Goal: Task Accomplishment & Management: Use online tool/utility

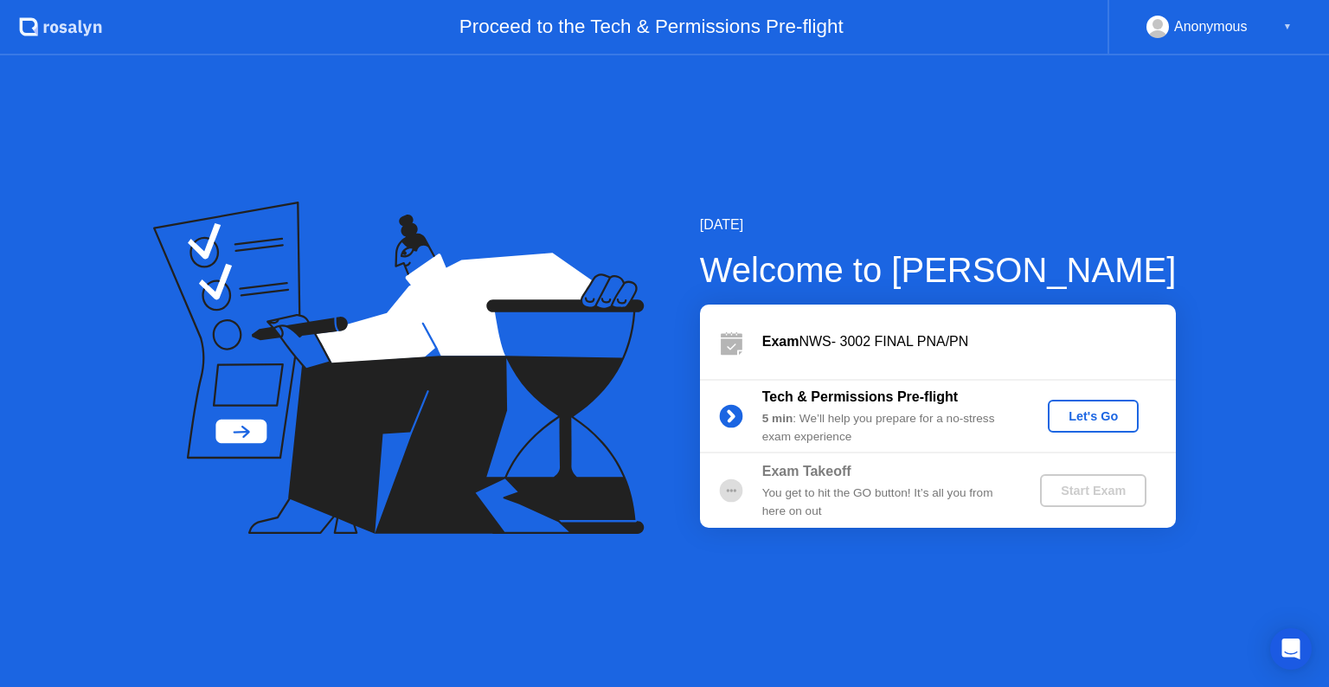
click at [1099, 426] on button "Let's Go" at bounding box center [1093, 416] width 91 height 33
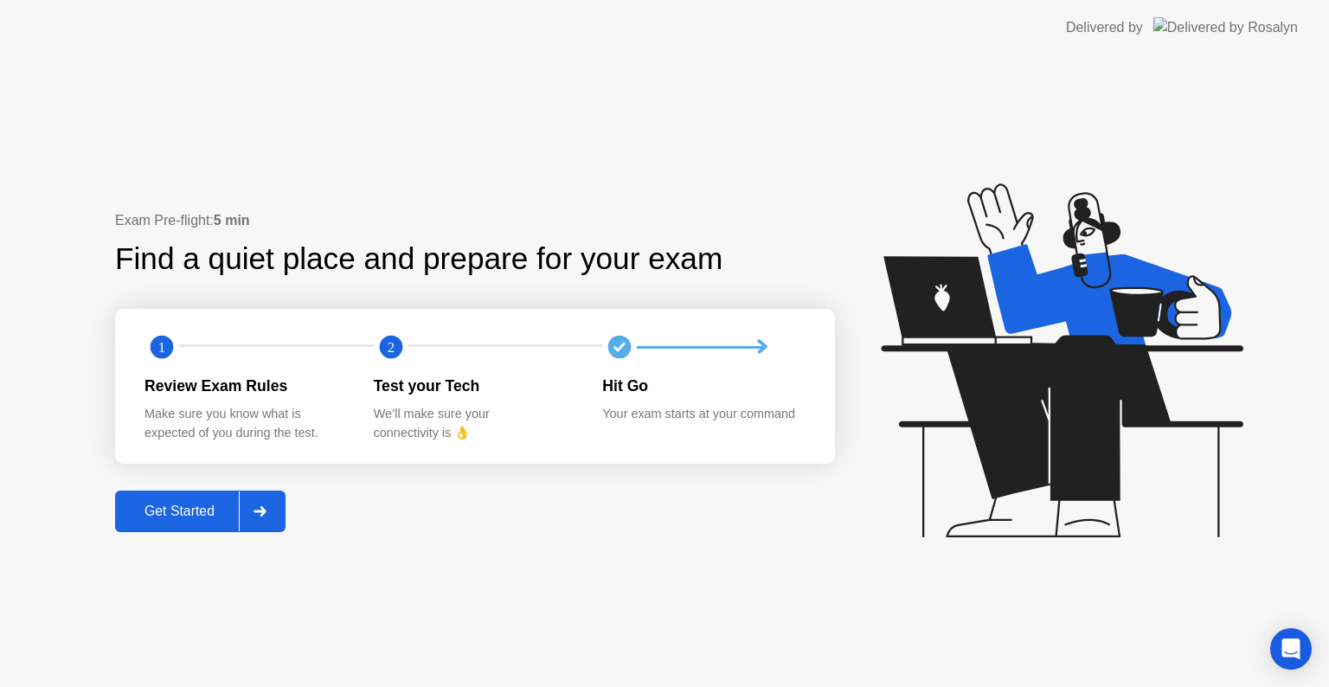
click at [243, 520] on div at bounding box center [260, 512] width 42 height 40
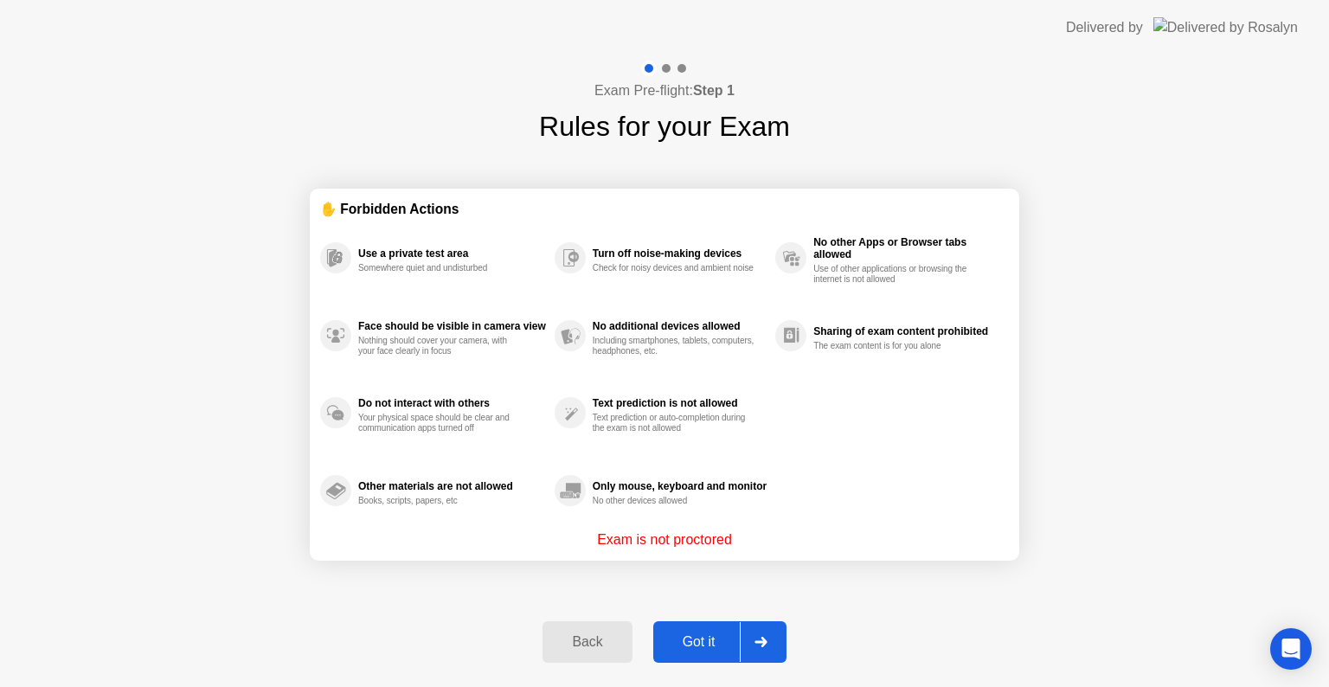
click at [742, 641] on div at bounding box center [761, 642] width 42 height 40
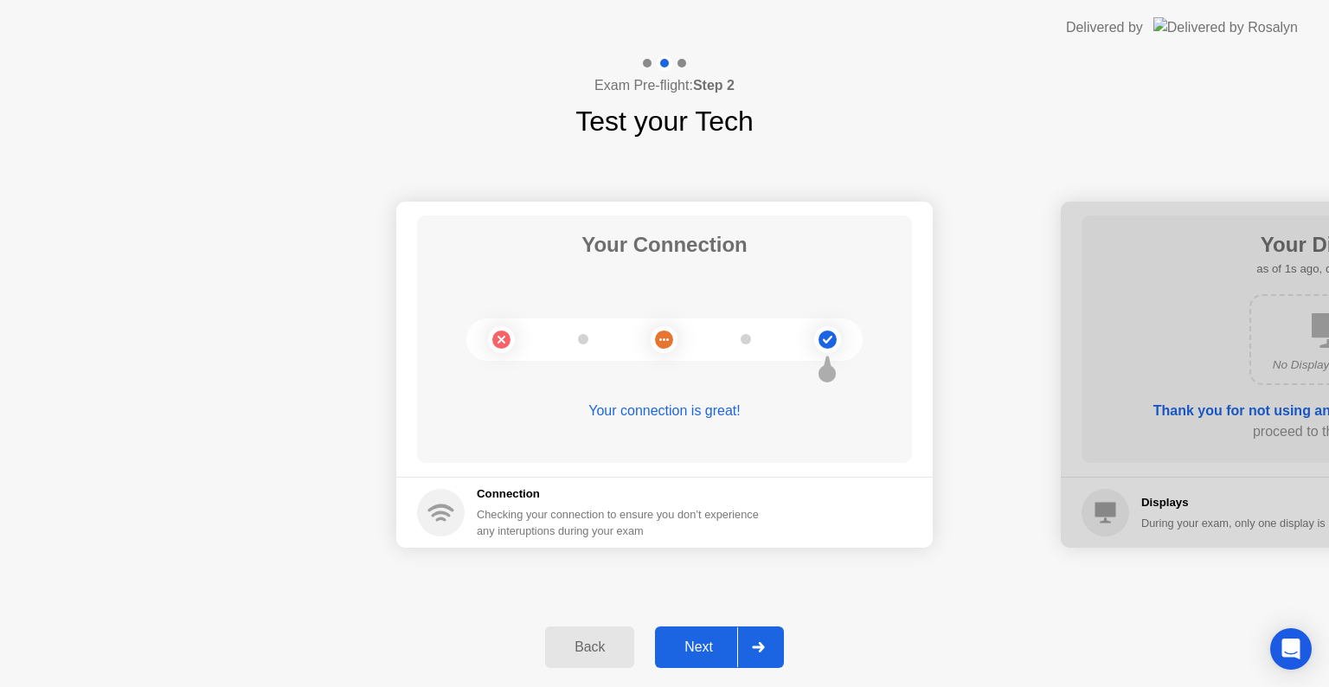
click at [742, 641] on div at bounding box center [758, 648] width 42 height 40
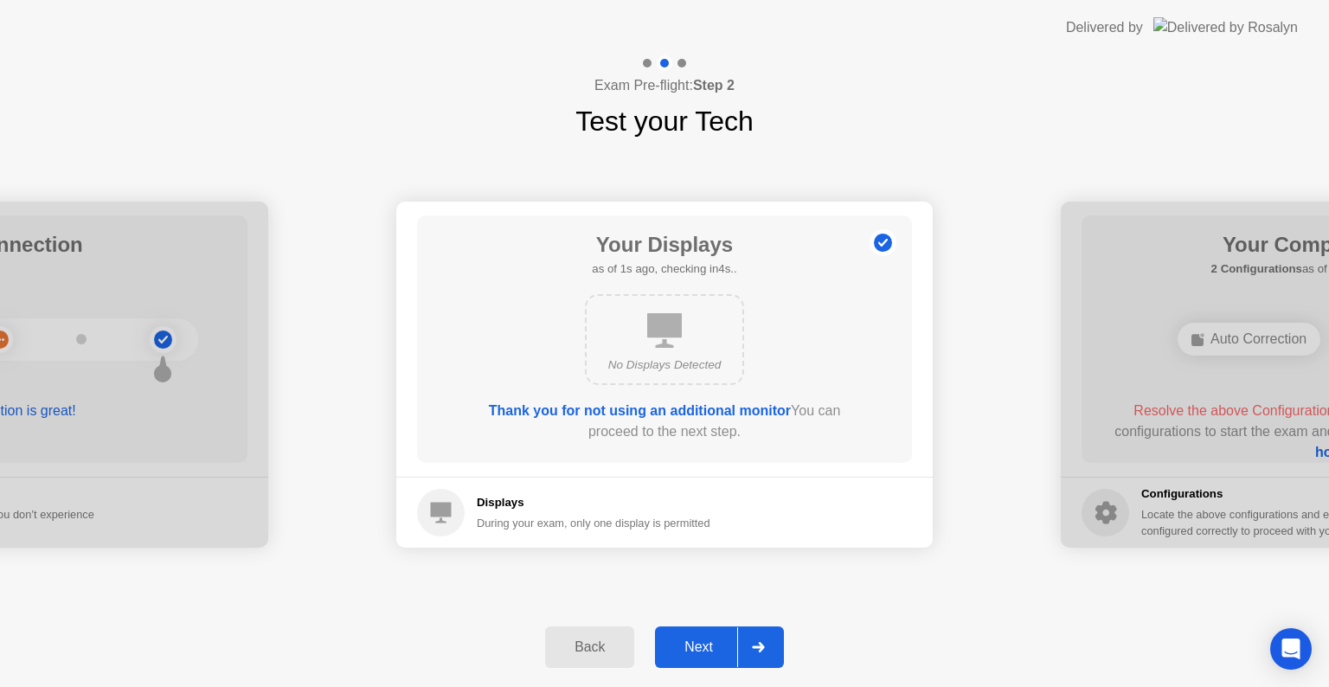
click at [742, 641] on div at bounding box center [758, 648] width 42 height 40
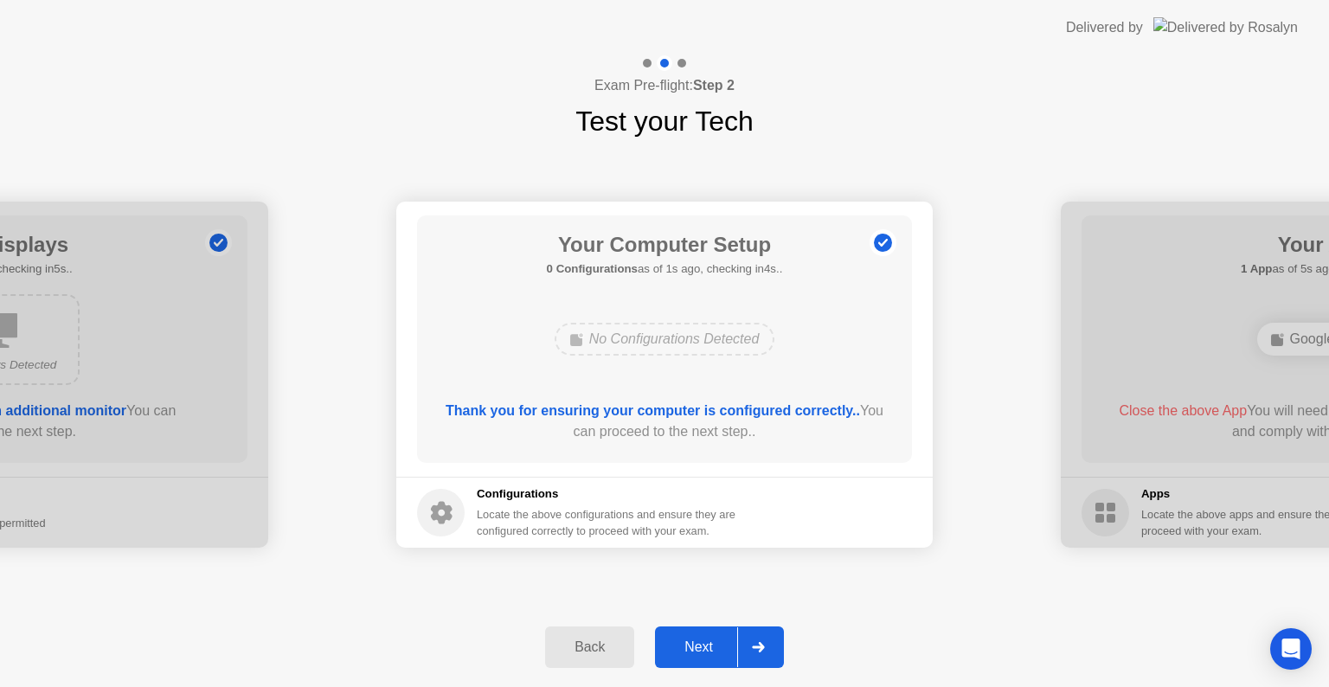
click at [765, 664] on div at bounding box center [758, 648] width 42 height 40
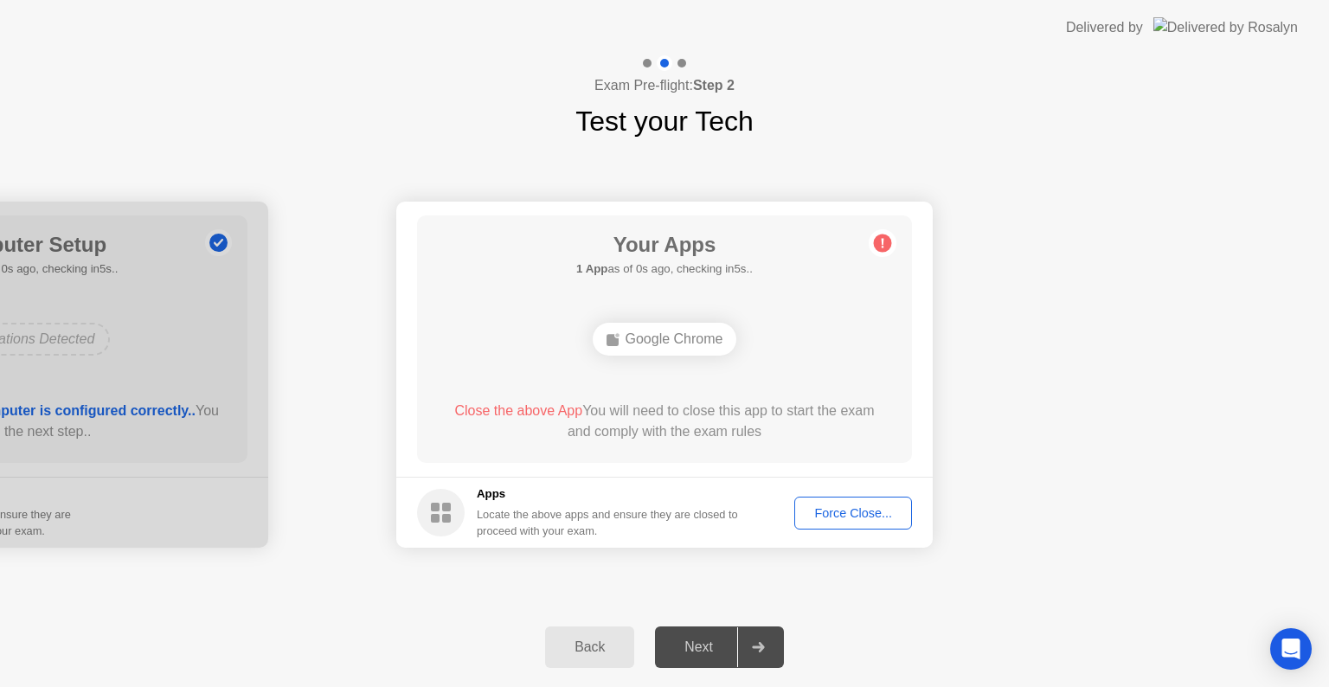
click at [826, 519] on div "Force Close..." at bounding box center [854, 513] width 106 height 14
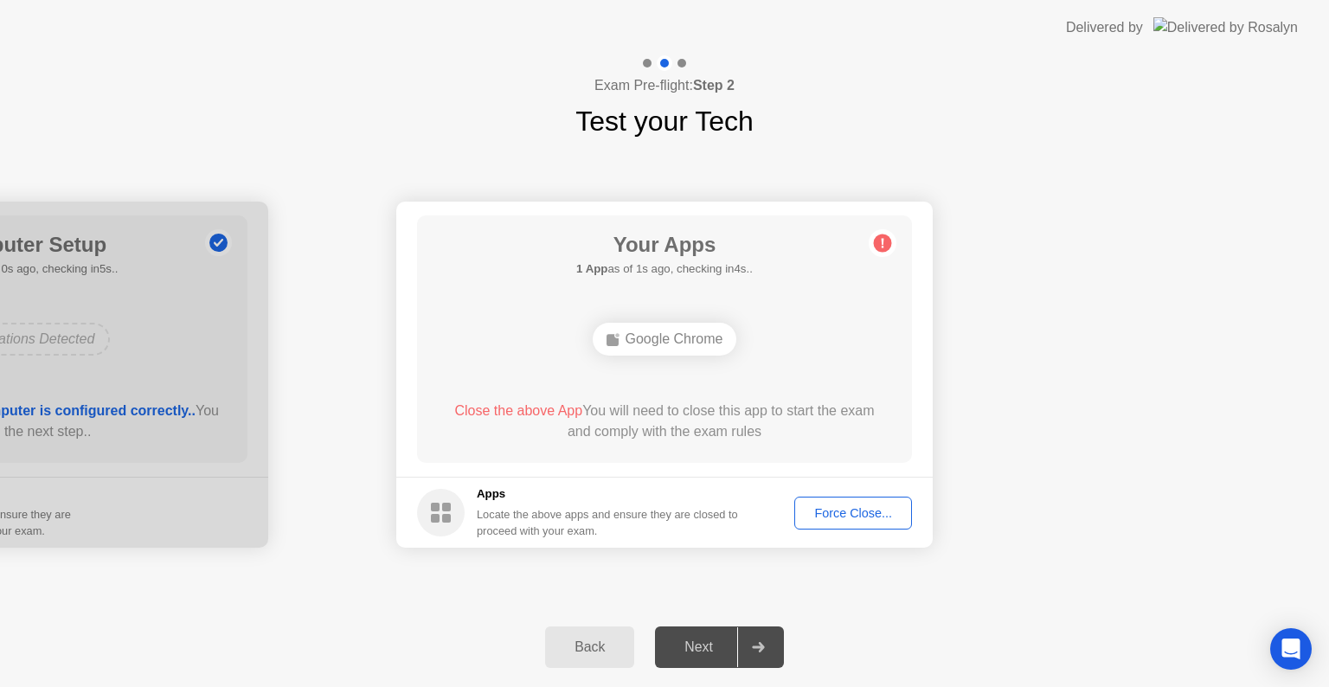
click at [855, 506] on div "Force Close..." at bounding box center [854, 513] width 106 height 14
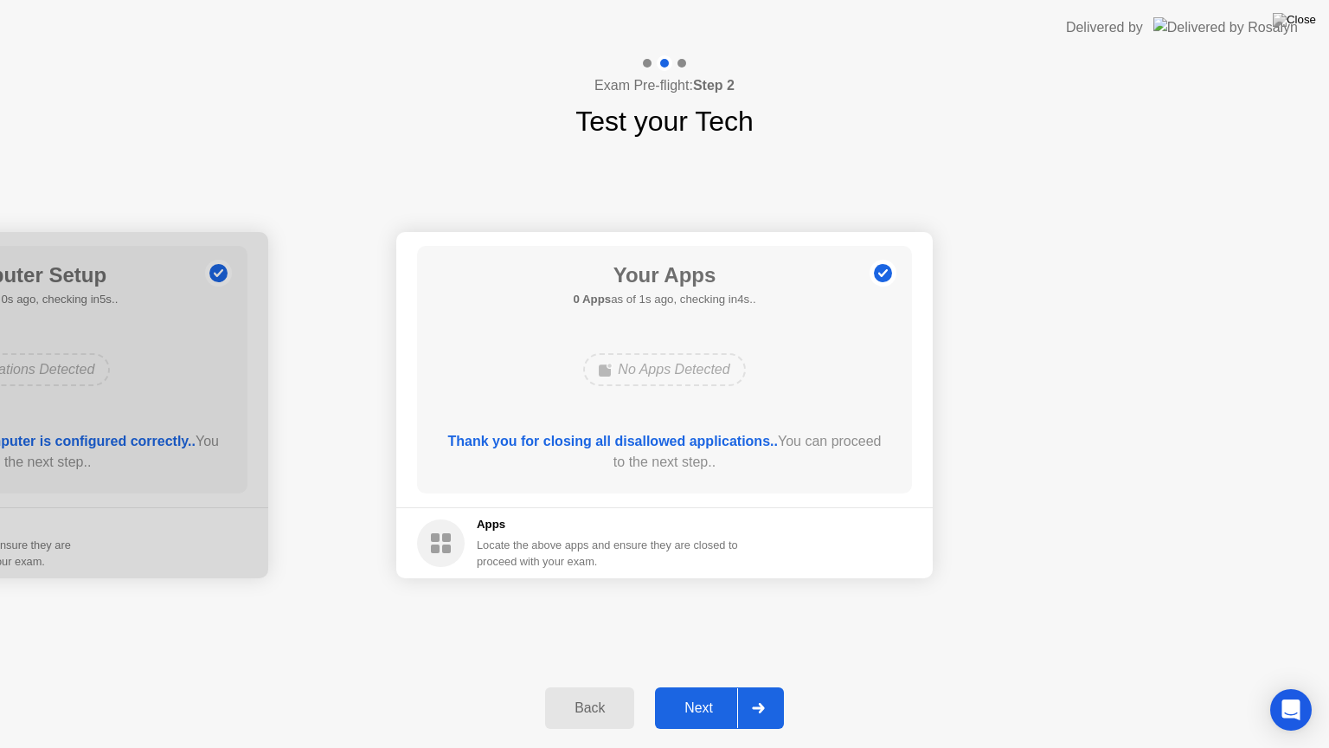
click at [772, 686] on div at bounding box center [758, 708] width 42 height 40
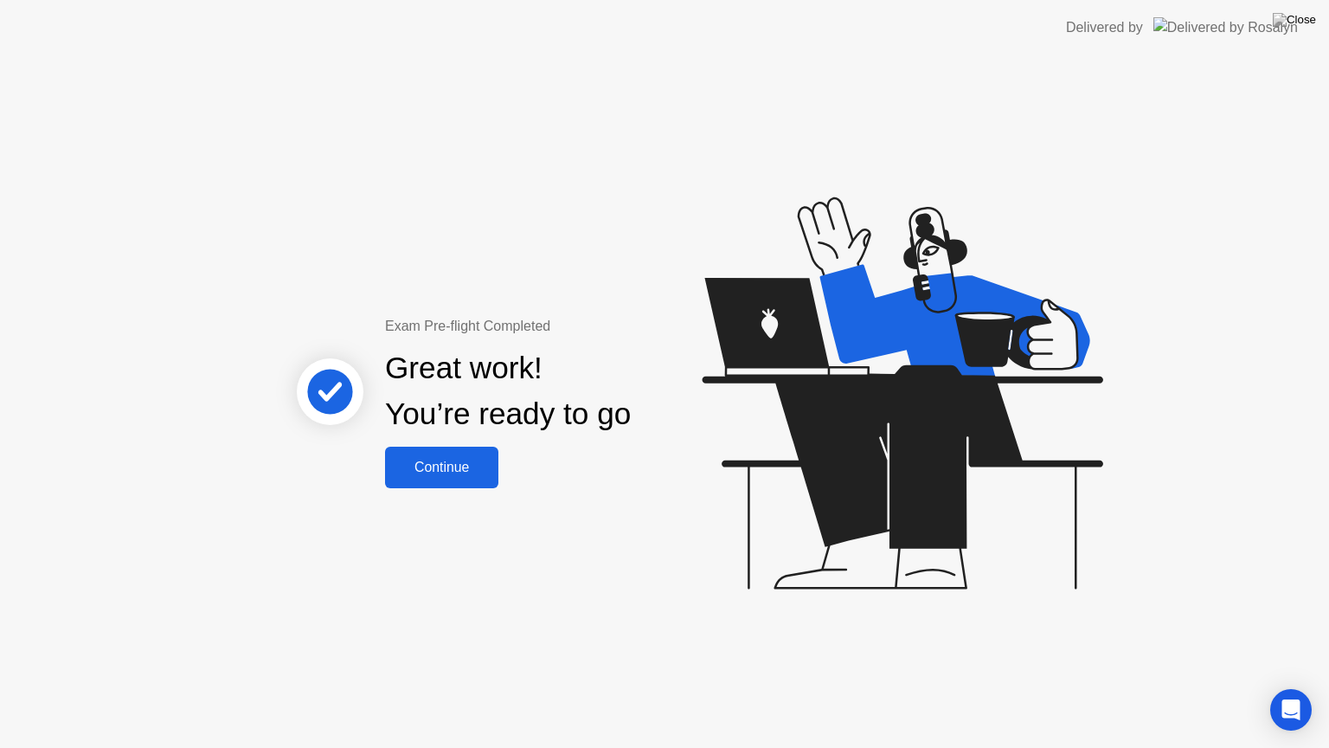
click at [454, 454] on button "Continue" at bounding box center [441, 468] width 113 height 42
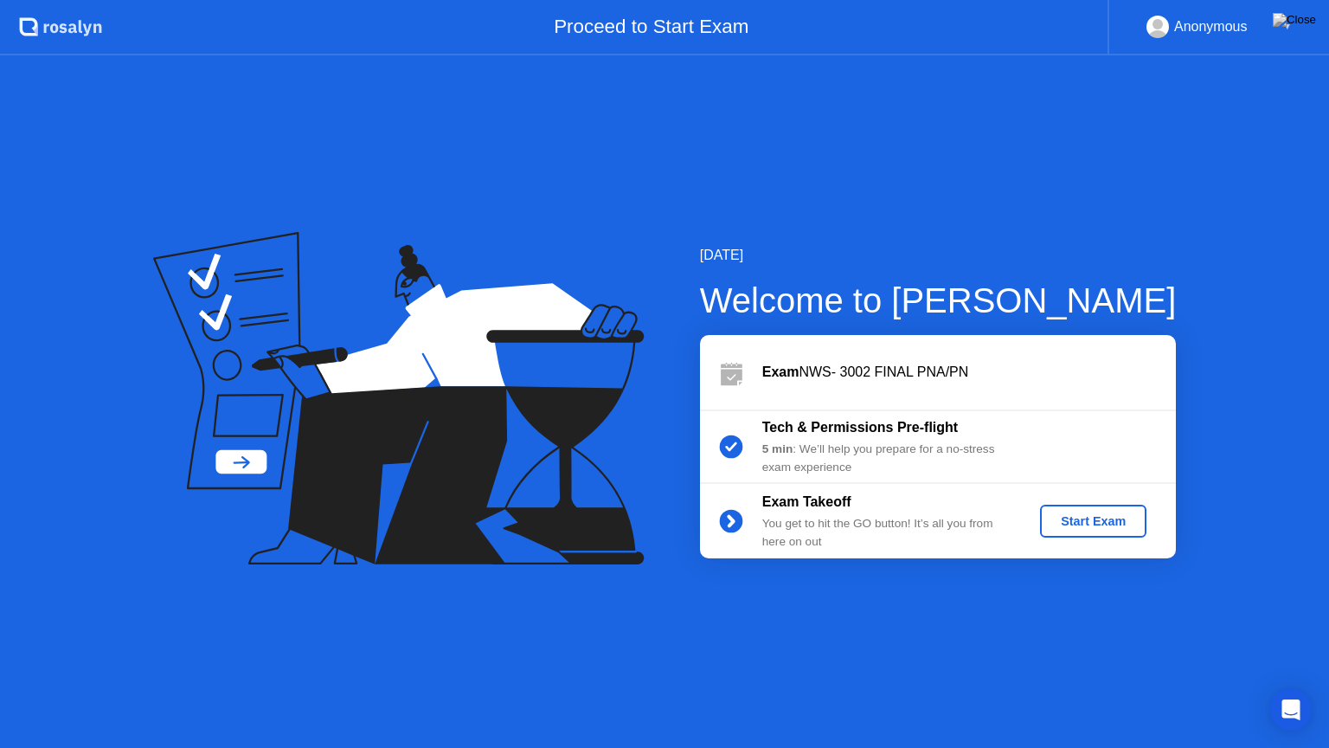
click at [1059, 520] on div "Start Exam" at bounding box center [1093, 521] width 93 height 14
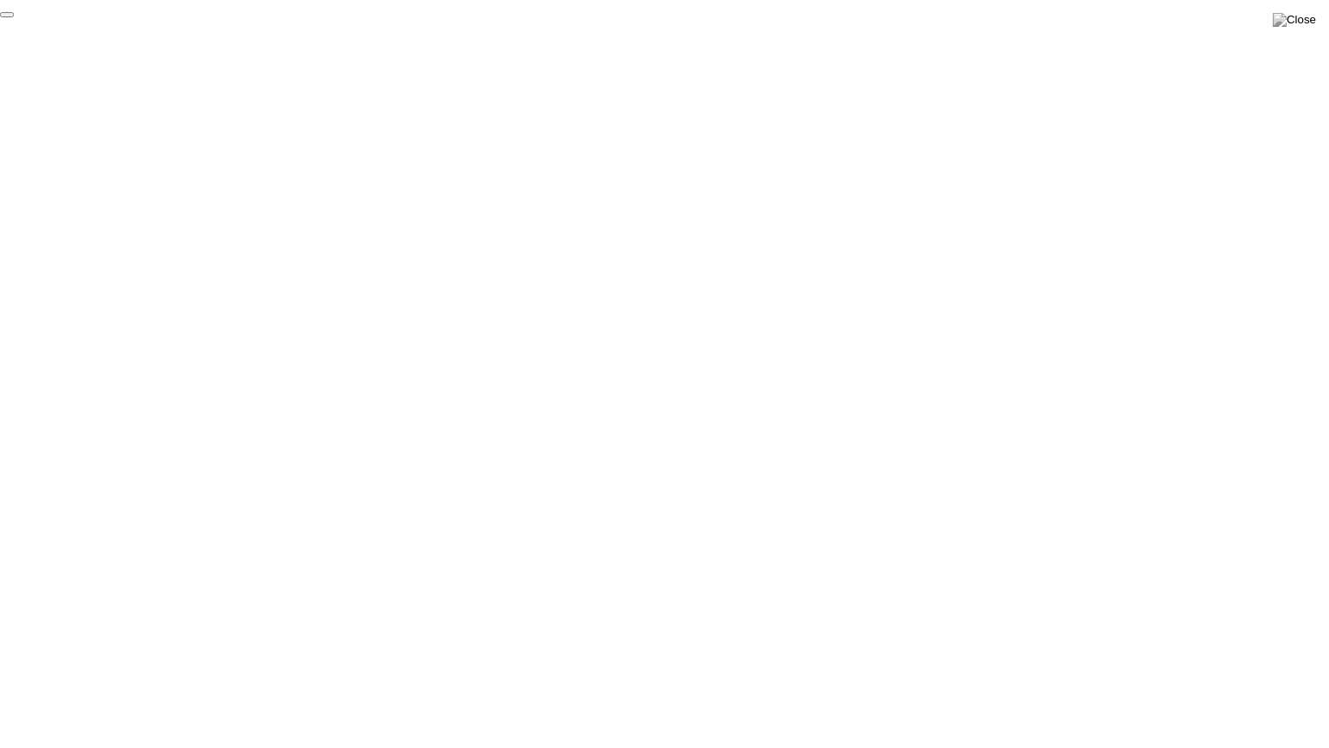
click at [14, 17] on button "End Proctoring Session" at bounding box center [7, 14] width 14 height 5
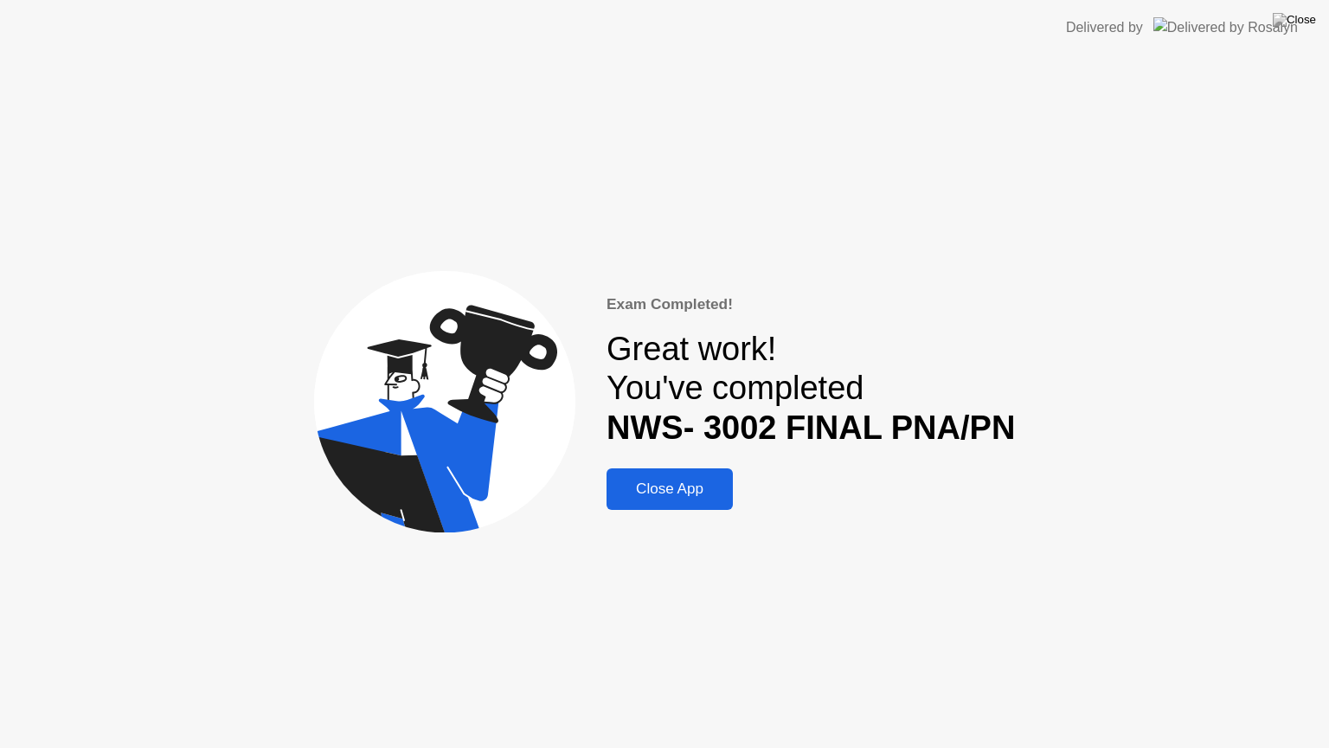
click at [696, 481] on div "Close App" at bounding box center [670, 488] width 116 height 17
